Goal: Find specific page/section: Find specific page/section

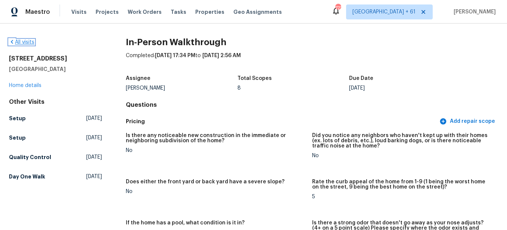
click at [21, 40] on link "All visits" at bounding box center [21, 42] width 25 height 5
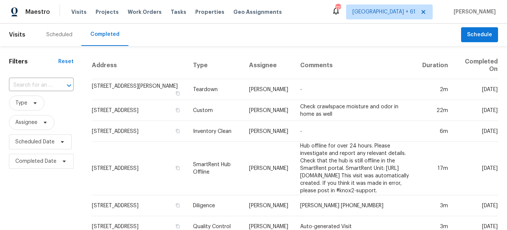
click at [53, 85] on div "​" at bounding box center [41, 85] width 65 height 12
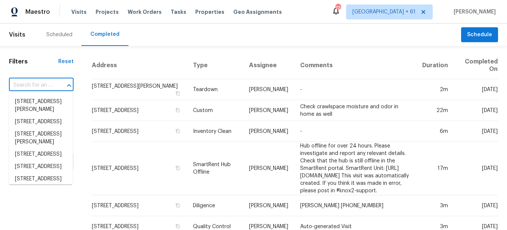
paste input "[STREET_ADDRESS][PERSON_NAME]"
type input "[STREET_ADDRESS][PERSON_NAME]"
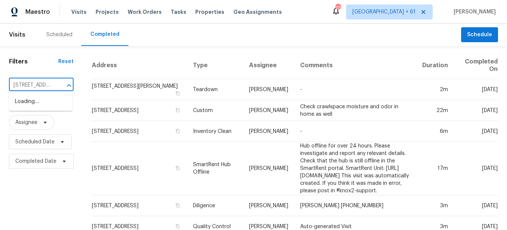
scroll to position [0, 75]
click at [47, 108] on li "[STREET_ADDRESS][PERSON_NAME]" at bounding box center [40, 106] width 63 height 20
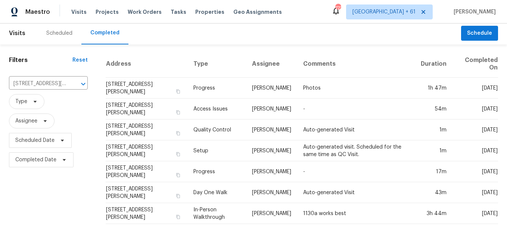
scroll to position [7, 0]
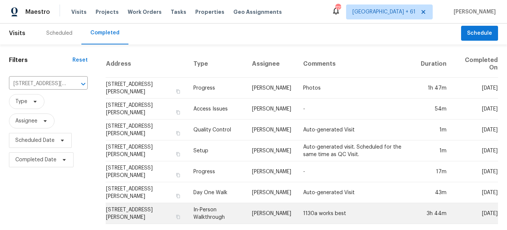
click at [221, 206] on td "In-Person Walkthrough" at bounding box center [216, 213] width 59 height 21
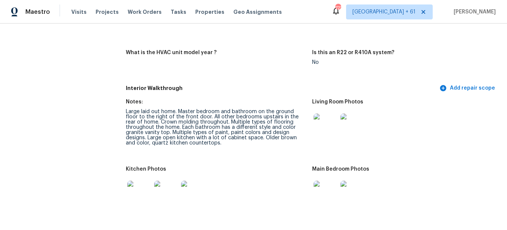
scroll to position [933, 0]
click at [324, 113] on img at bounding box center [325, 125] width 24 height 24
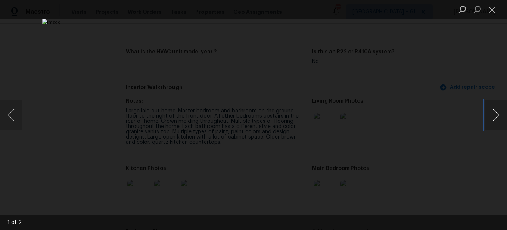
click at [497, 113] on button "Next image" at bounding box center [495, 115] width 22 height 30
click at [494, 7] on button "Close lightbox" at bounding box center [491, 9] width 15 height 13
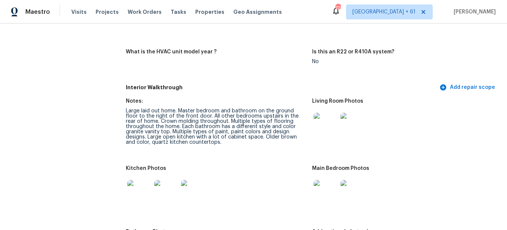
click at [331, 118] on img at bounding box center [325, 125] width 24 height 24
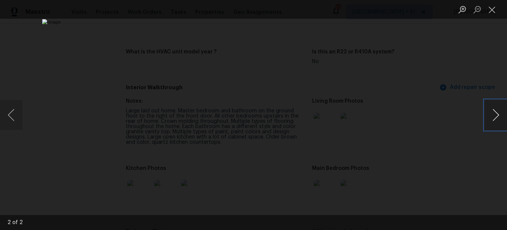
click at [489, 124] on button "Next image" at bounding box center [495, 115] width 22 height 30
click at [493, 10] on button "Close lightbox" at bounding box center [491, 9] width 15 height 13
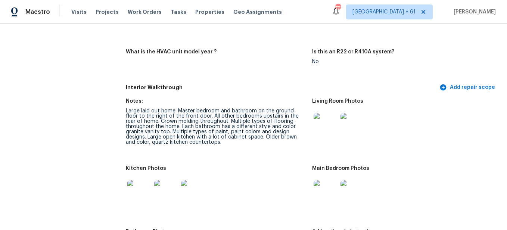
click at [343, 121] on img at bounding box center [352, 125] width 24 height 24
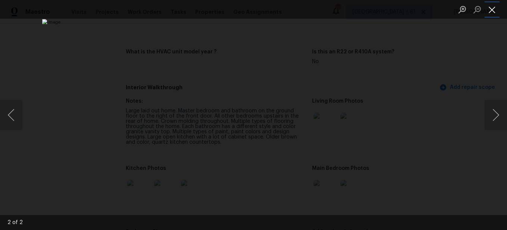
click at [493, 14] on button "Close lightbox" at bounding box center [491, 9] width 15 height 13
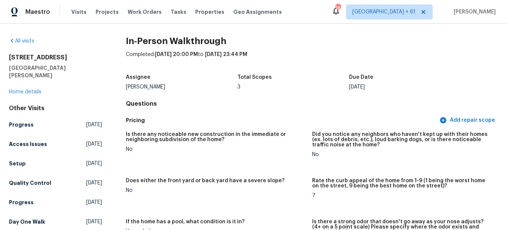
scroll to position [0, 0]
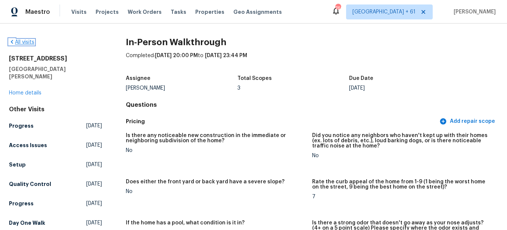
click at [29, 43] on link "All visits" at bounding box center [21, 42] width 25 height 5
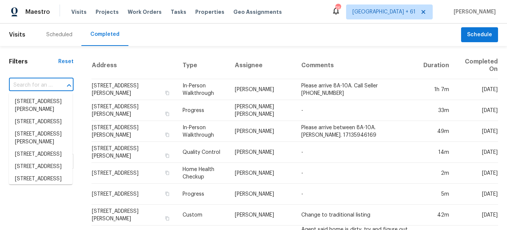
click at [47, 88] on input "text" at bounding box center [31, 85] width 44 height 12
paste input "[STREET_ADDRESS]"
type input "[STREET_ADDRESS]"
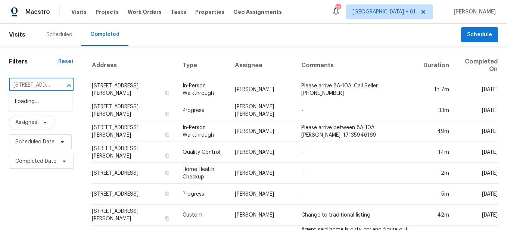
scroll to position [0, 46]
click at [47, 103] on li "[STREET_ADDRESS]" at bounding box center [40, 102] width 63 height 12
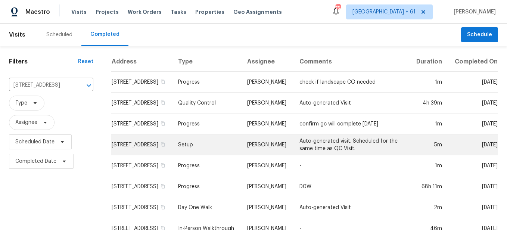
scroll to position [28, 0]
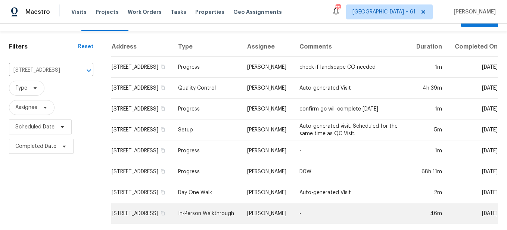
click at [205, 213] on td "In-Person Walkthrough" at bounding box center [206, 213] width 69 height 21
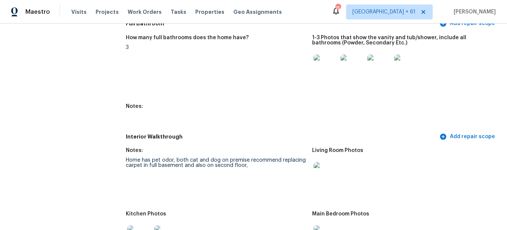
scroll to position [1082, 0]
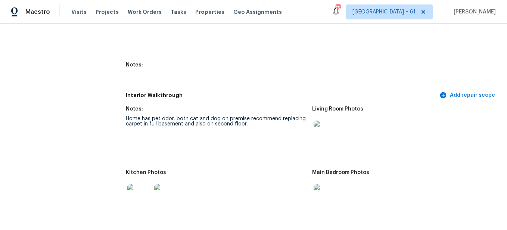
click at [318, 137] on img at bounding box center [325, 133] width 24 height 24
